Goal: Task Accomplishment & Management: Complete application form

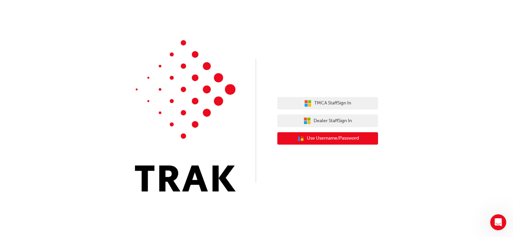
click at [329, 144] on button "User Authentication Icon - Blue Person, Gold Lock Use Username/Password" at bounding box center [327, 138] width 101 height 13
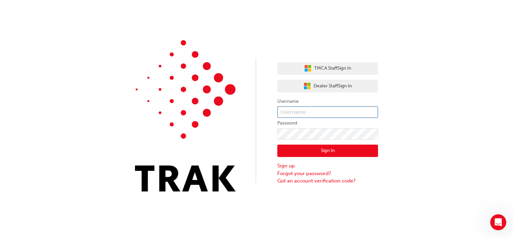
click at [319, 111] on input "text" at bounding box center [327, 112] width 101 height 11
type input "[PERSON_NAME].[PERSON_NAME]"
click at [322, 130] on form "Username [PERSON_NAME].[PERSON_NAME] Password Sign In Sign up Forgot your passw…" at bounding box center [327, 142] width 101 height 88
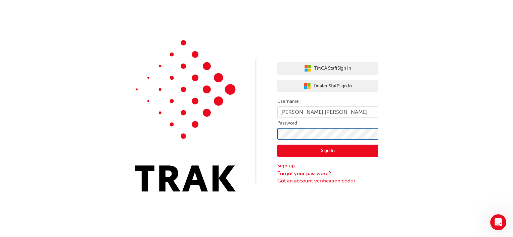
click button "Sign In" at bounding box center [327, 151] width 101 height 13
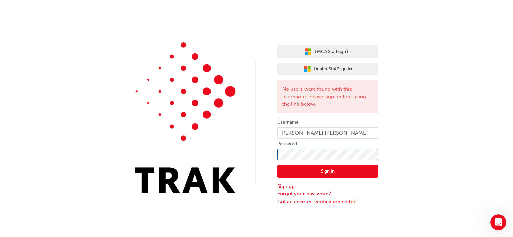
click button "Sign In" at bounding box center [327, 171] width 101 height 13
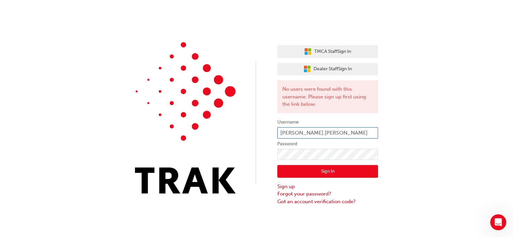
click at [329, 131] on input "[PERSON_NAME].[PERSON_NAME]" at bounding box center [327, 132] width 101 height 11
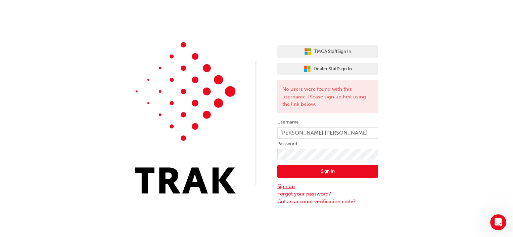
click at [291, 184] on link "Sign up" at bounding box center [327, 187] width 101 height 8
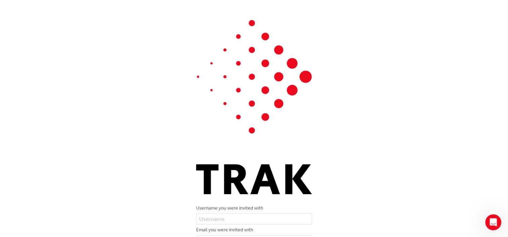
scroll to position [88, 0]
